Goal: Use online tool/utility: Use online tool/utility

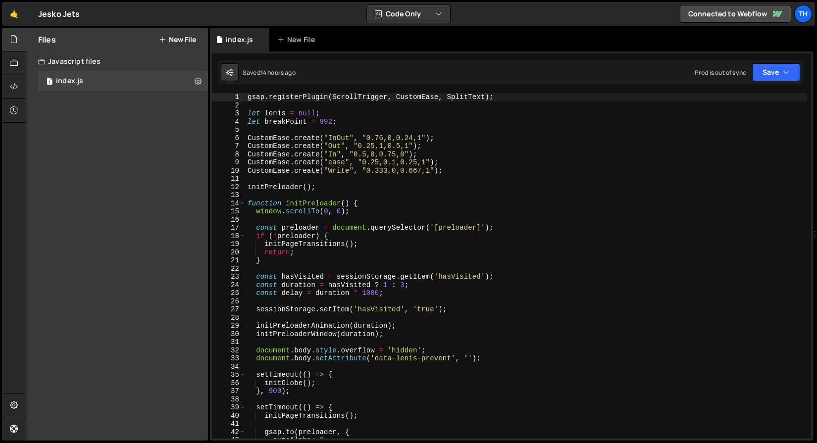
scroll to position [2078, 0]
drag, startPoint x: 138, startPoint y: 83, endPoint x: 144, endPoint y: 83, distance: 6.4
click at [137, 83] on div "1 index.js 0" at bounding box center [123, 81] width 170 height 20
click at [242, 202] on span at bounding box center [242, 204] width 5 height 8
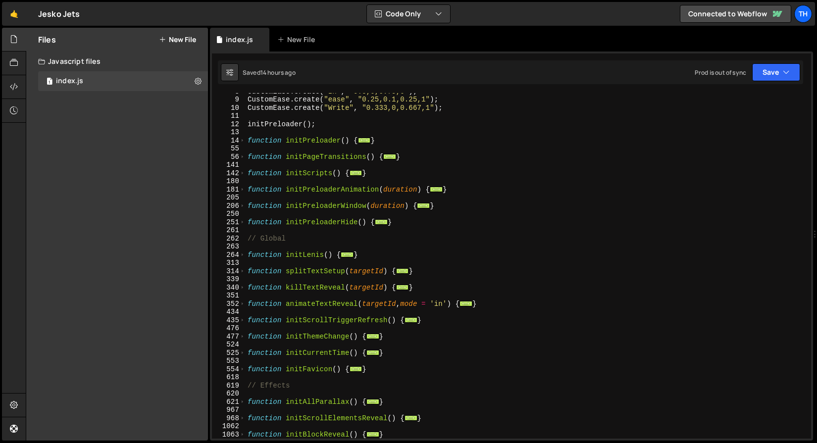
scroll to position [63, 0]
click at [245, 268] on div "314" at bounding box center [229, 271] width 34 height 8
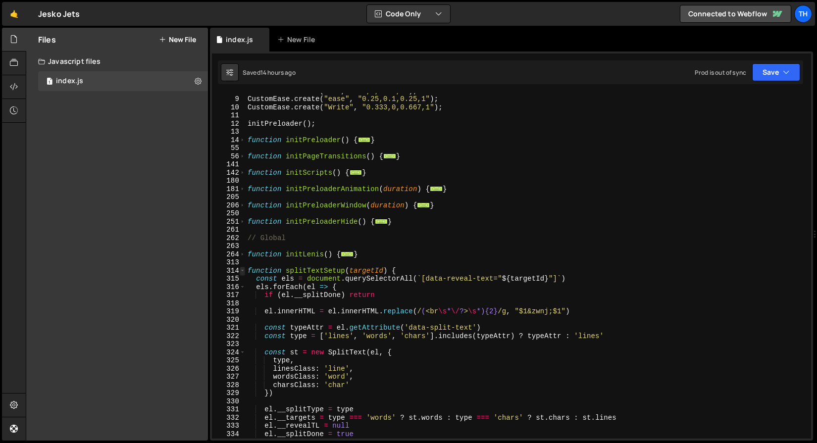
click at [244, 271] on span at bounding box center [242, 271] width 5 height 8
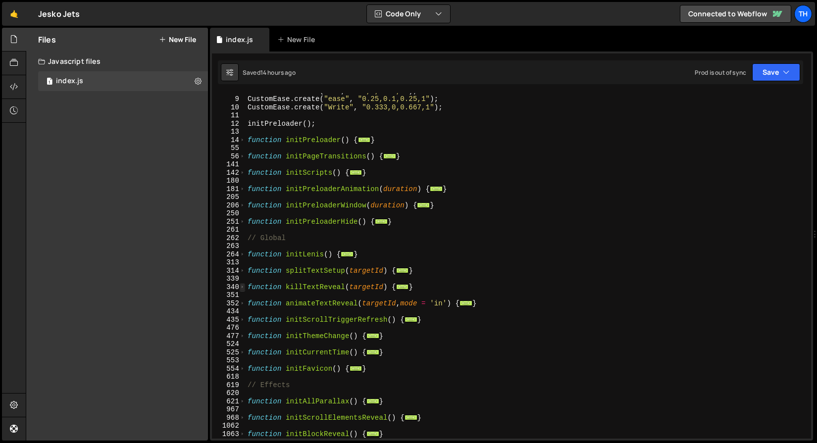
click at [244, 283] on span at bounding box center [242, 287] width 5 height 8
click at [244, 285] on span at bounding box center [242, 287] width 5 height 8
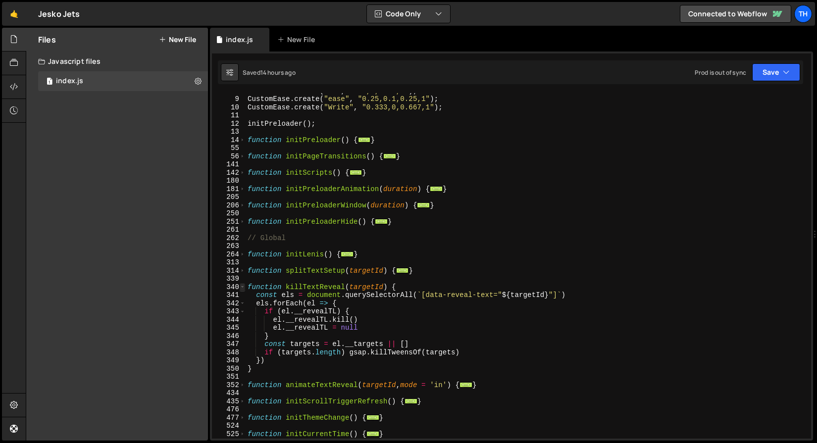
click at [244, 285] on span at bounding box center [242, 287] width 5 height 8
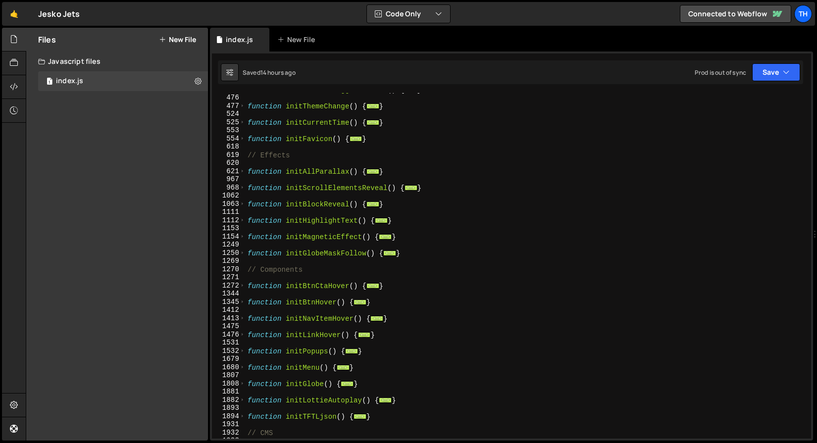
scroll to position [354, 0]
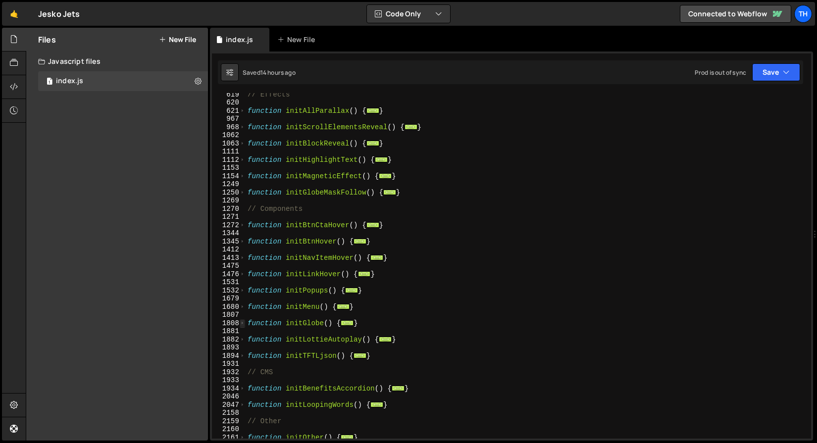
click at [243, 322] on span at bounding box center [242, 323] width 5 height 8
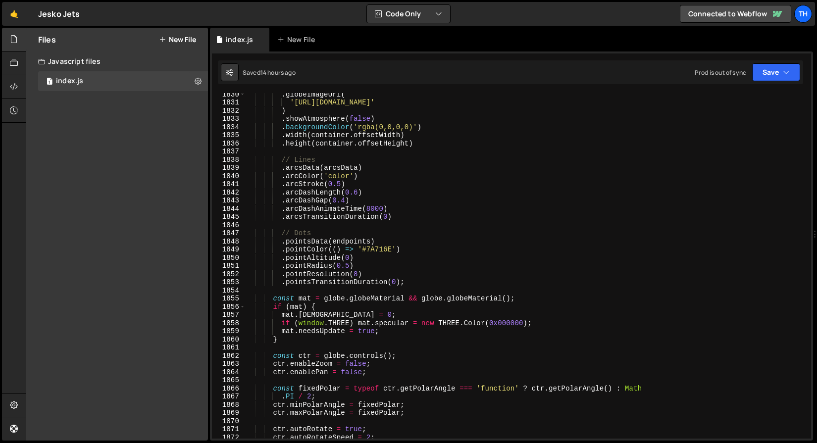
scroll to position [758, 0]
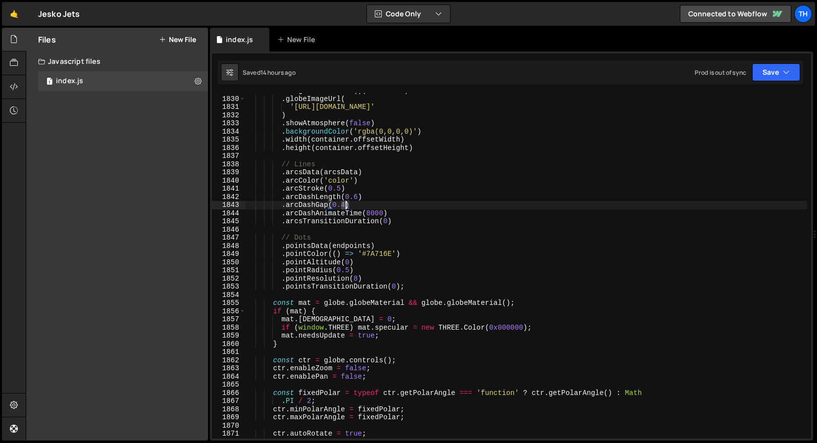
click at [344, 205] on div "const globe = Globe ( ) ( container ) . globeImageUrl ( 'https://cdn.prod.websi…" at bounding box center [527, 268] width 562 height 362
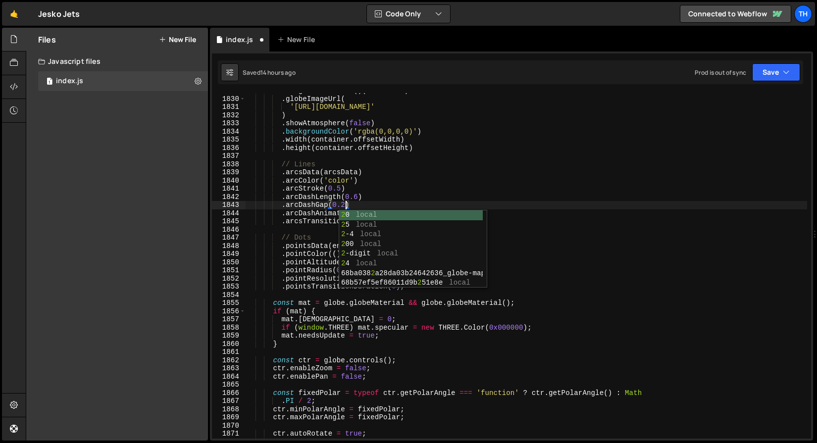
type textarea ".arcDashGap(0.2)"
click at [776, 61] on div "Saved 14 hours ago Prod is out of sync Upgrade to Edit Save Save to Staging S S…" at bounding box center [510, 72] width 585 height 24
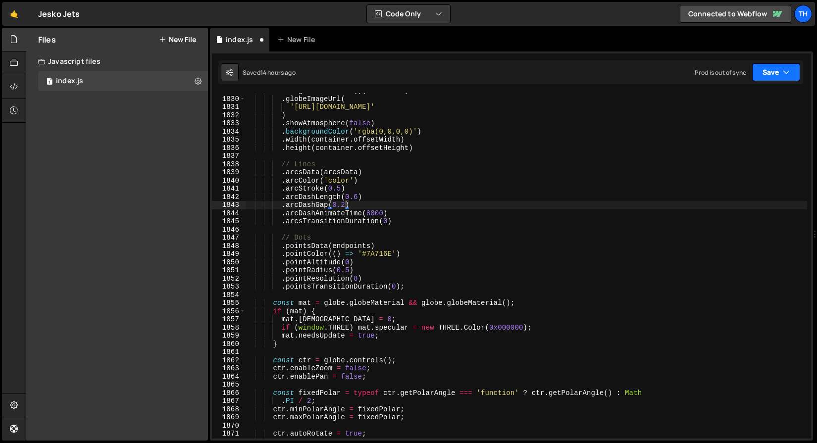
click at [770, 75] on button "Save" at bounding box center [776, 72] width 48 height 18
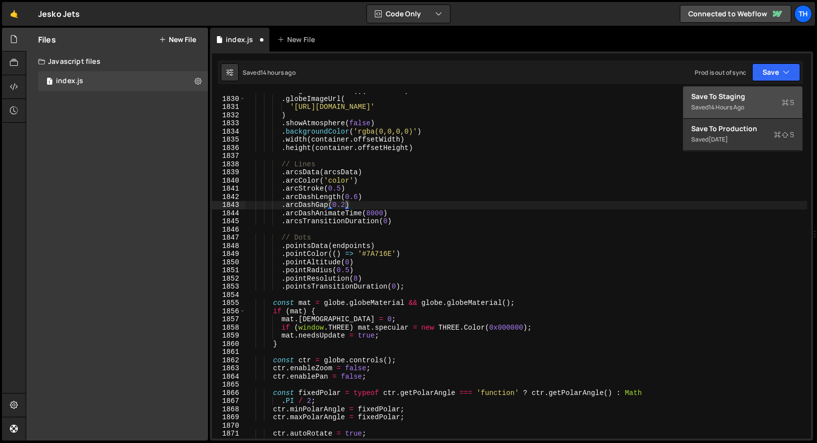
click at [754, 89] on button "Save to Staging S Saved 14 hours ago" at bounding box center [742, 103] width 119 height 32
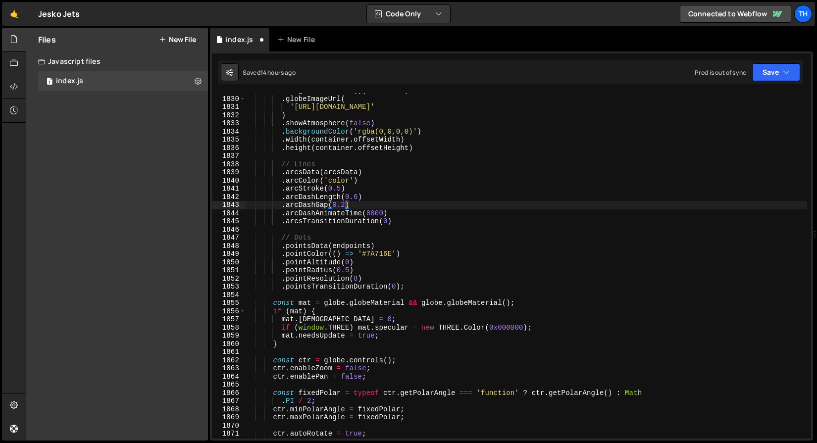
scroll to position [13141, 0]
